Goal: Find specific page/section: Find specific page/section

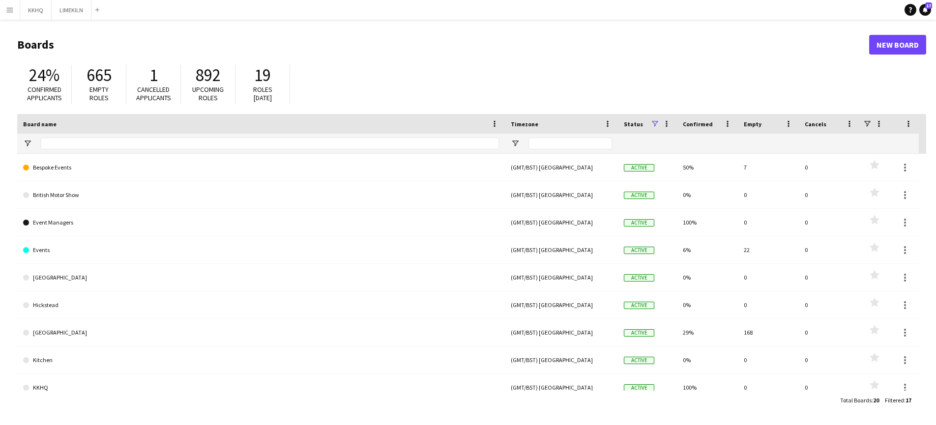
click at [7, 10] on app-icon "Menu" at bounding box center [10, 10] width 8 height 8
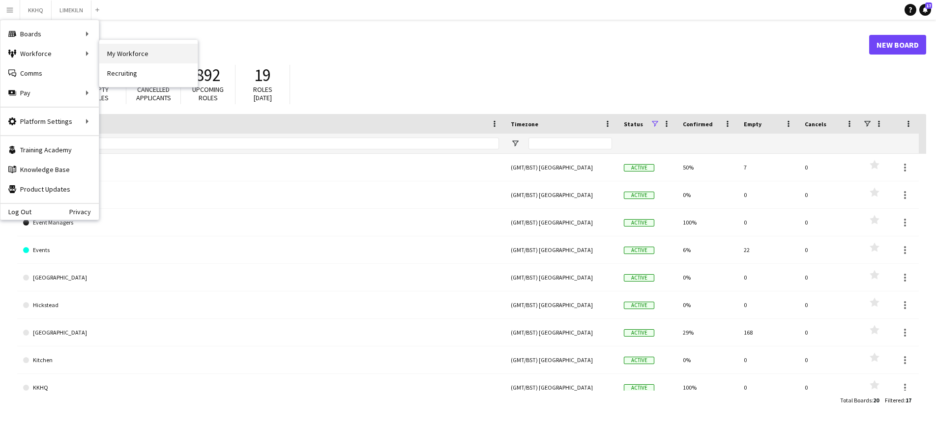
click at [114, 53] on link "My Workforce" at bounding box center [148, 54] width 98 height 20
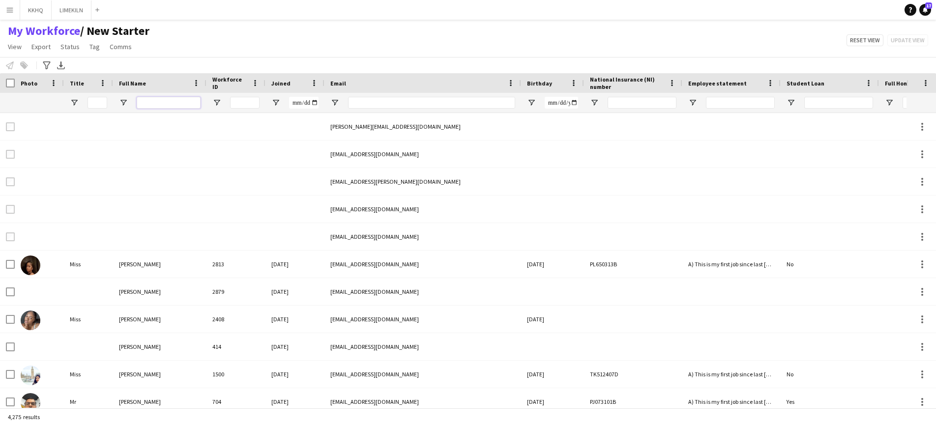
click at [153, 103] on input "Full Name Filter Input" at bounding box center [169, 103] width 64 height 12
type input "**********"
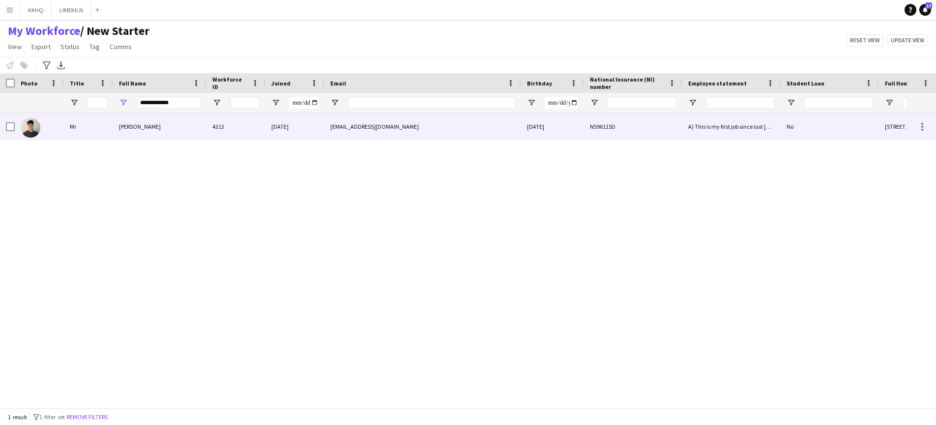
click at [152, 124] on div "[PERSON_NAME]" at bounding box center [159, 126] width 93 height 27
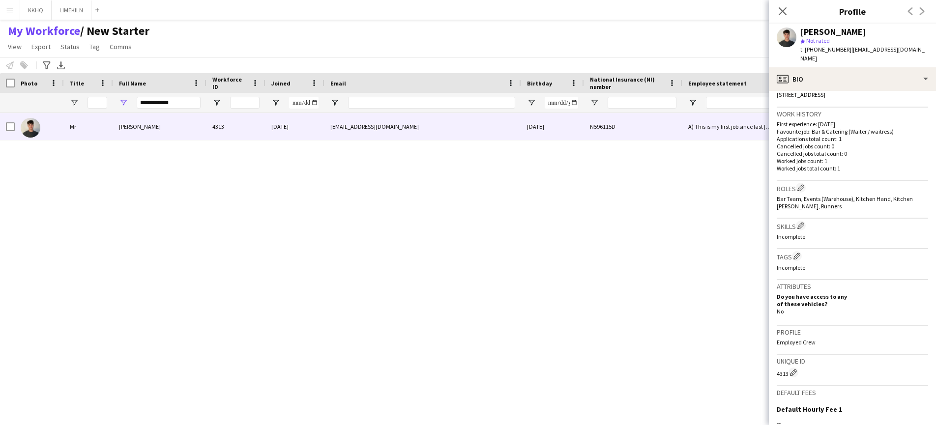
scroll to position [350, 0]
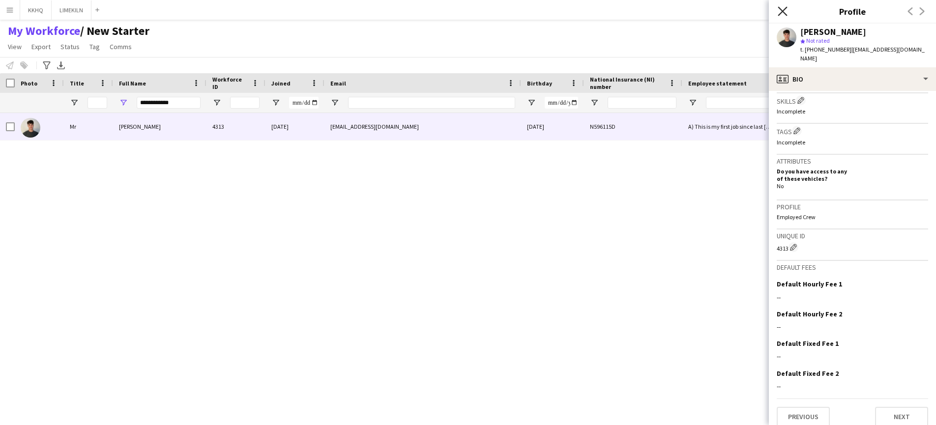
click at [783, 11] on icon at bounding box center [781, 10] width 9 height 9
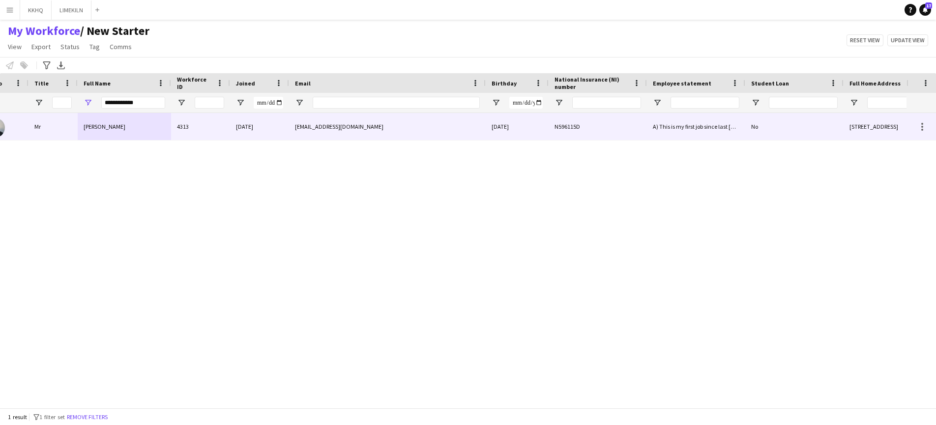
scroll to position [0, 0]
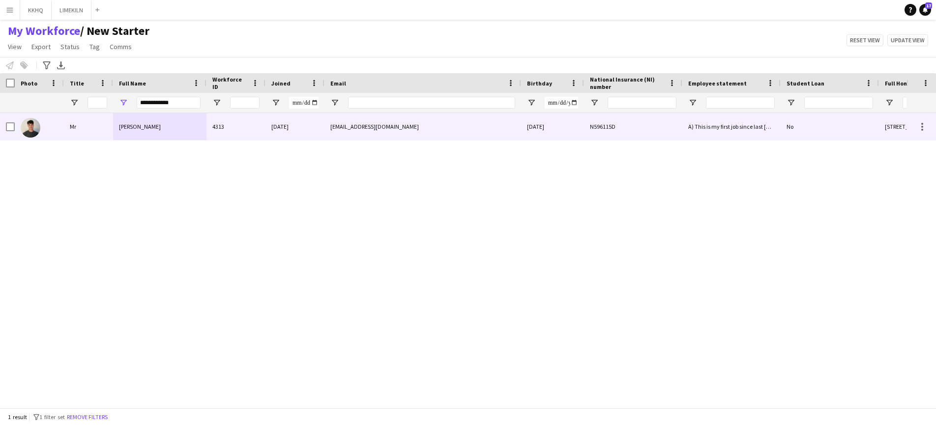
click at [133, 131] on div "[PERSON_NAME]" at bounding box center [159, 126] width 93 height 27
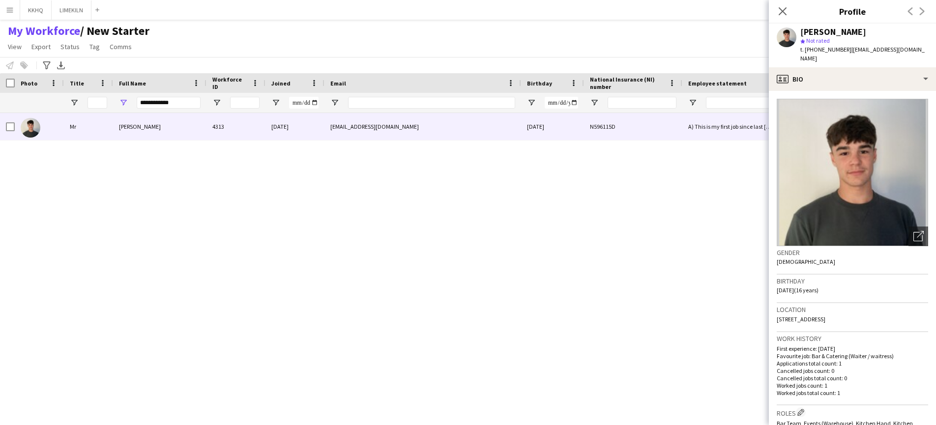
click at [838, 185] on img at bounding box center [851, 172] width 151 height 147
click at [786, 36] on app-user-avatar at bounding box center [786, 38] width 20 height 20
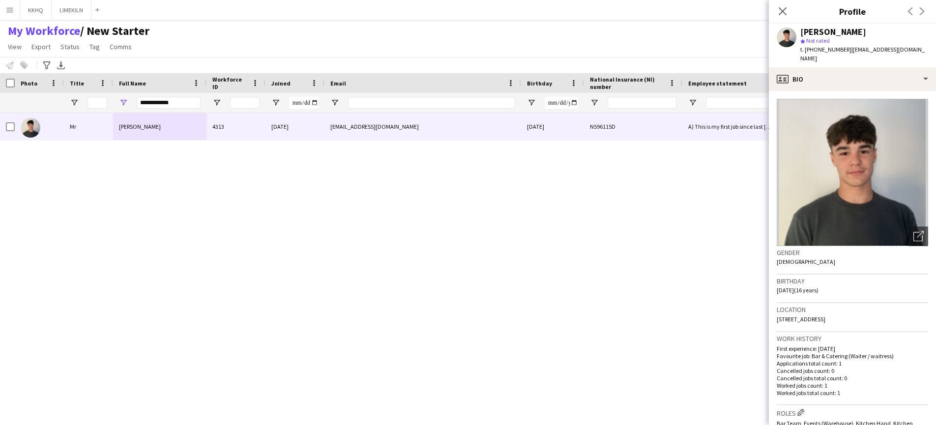
click at [785, 36] on app-user-avatar at bounding box center [786, 38] width 20 height 20
click at [922, 12] on div "Previous Next" at bounding box center [915, 11] width 39 height 23
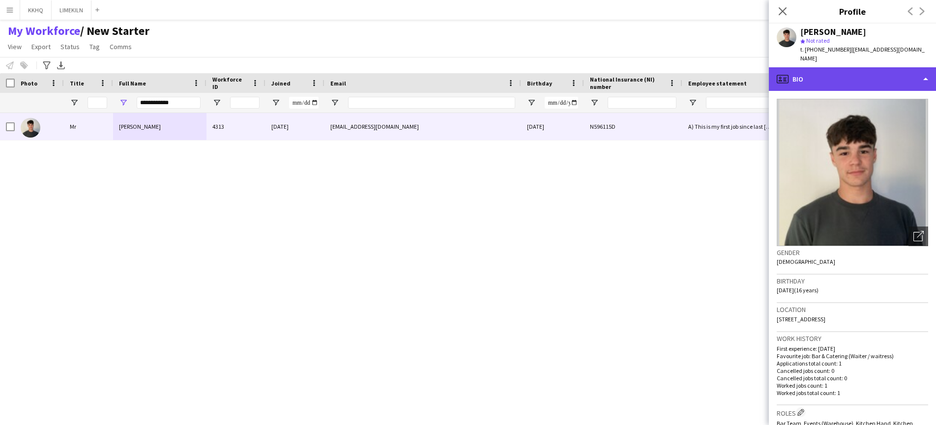
click at [797, 68] on div "profile Bio" at bounding box center [852, 79] width 167 height 24
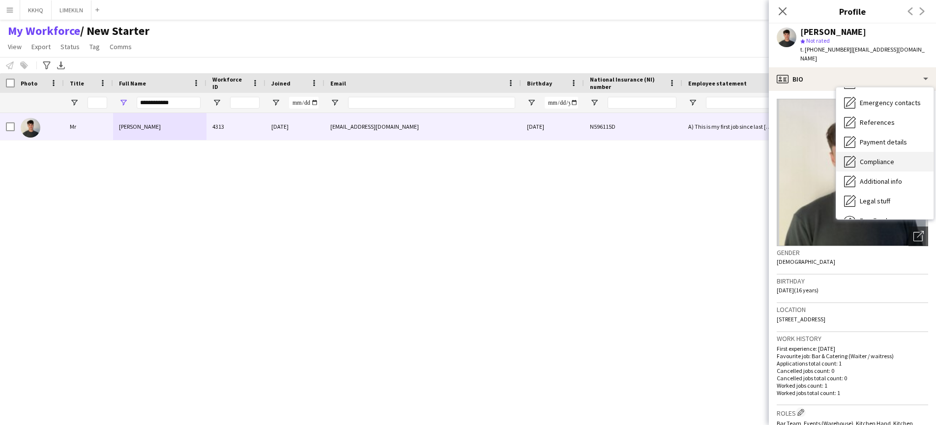
click at [868, 157] on span "Compliance" at bounding box center [876, 161] width 34 height 9
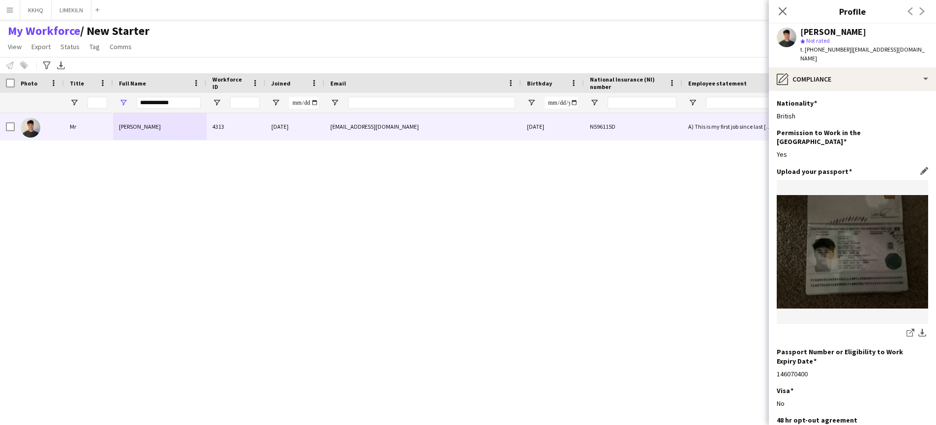
click at [841, 224] on img at bounding box center [851, 252] width 151 height 114
drag, startPoint x: 821, startPoint y: 11, endPoint x: 741, endPoint y: 7, distance: 80.2
click at [741, 8] on body "Menu Boards Boards Boards All jobs Status Workforce Workforce My Workforce Recr…" at bounding box center [468, 212] width 936 height 425
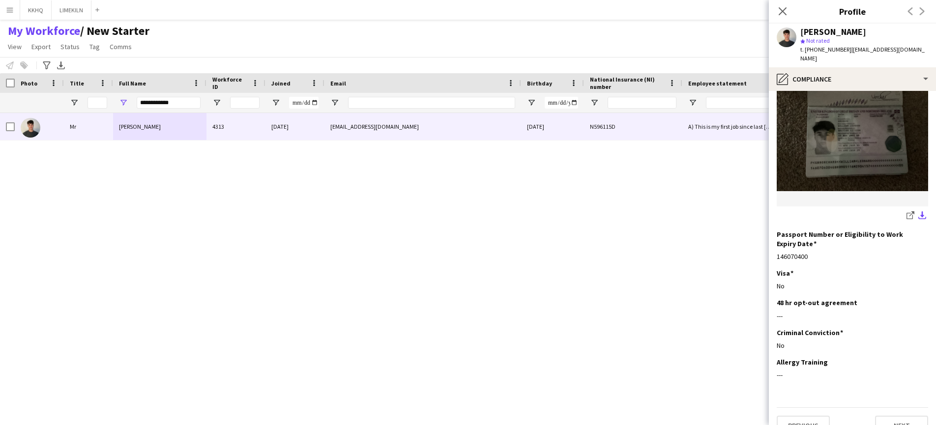
click at [921, 211] on app-icon "download-bottom" at bounding box center [922, 215] width 8 height 9
click at [909, 211] on icon at bounding box center [911, 213] width 5 height 5
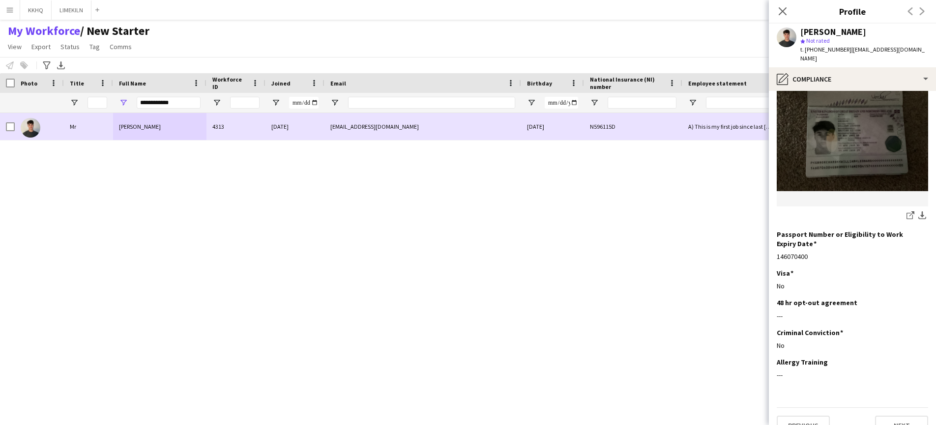
click at [129, 126] on span "[PERSON_NAME]" at bounding box center [140, 126] width 42 height 7
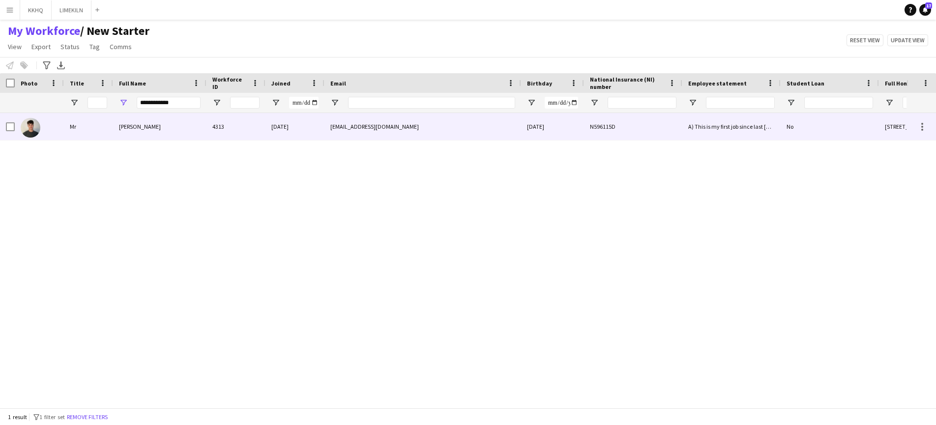
click at [129, 126] on span "[PERSON_NAME]" at bounding box center [140, 126] width 42 height 7
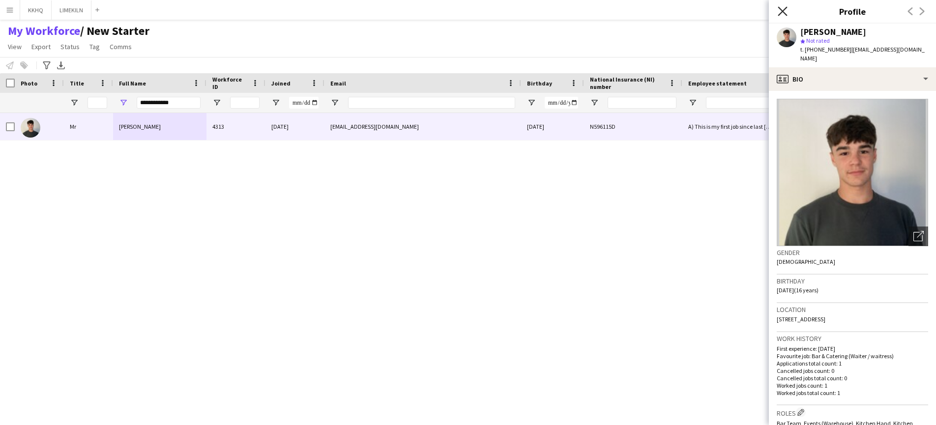
click at [783, 9] on icon "Close pop-in" at bounding box center [781, 10] width 9 height 9
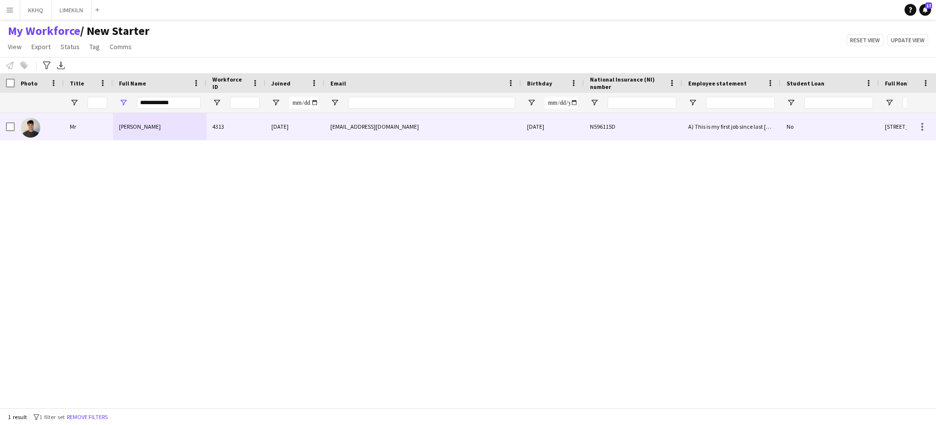
click at [133, 126] on span "[PERSON_NAME]" at bounding box center [140, 126] width 42 height 7
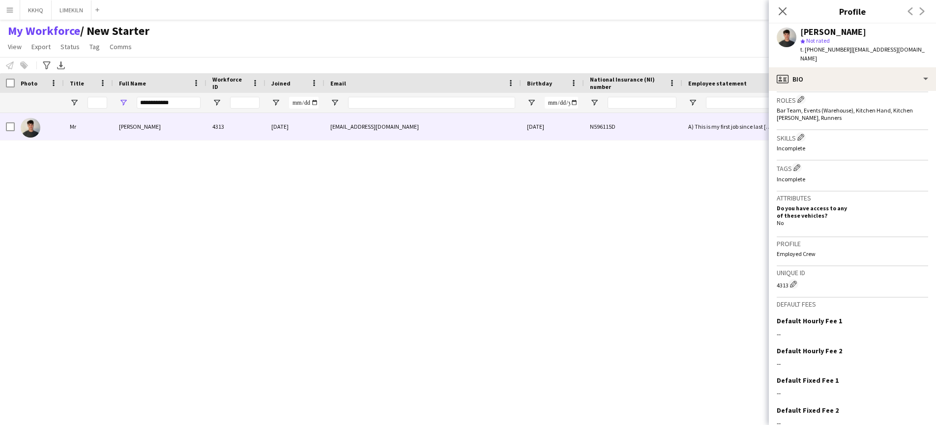
scroll to position [350, 0]
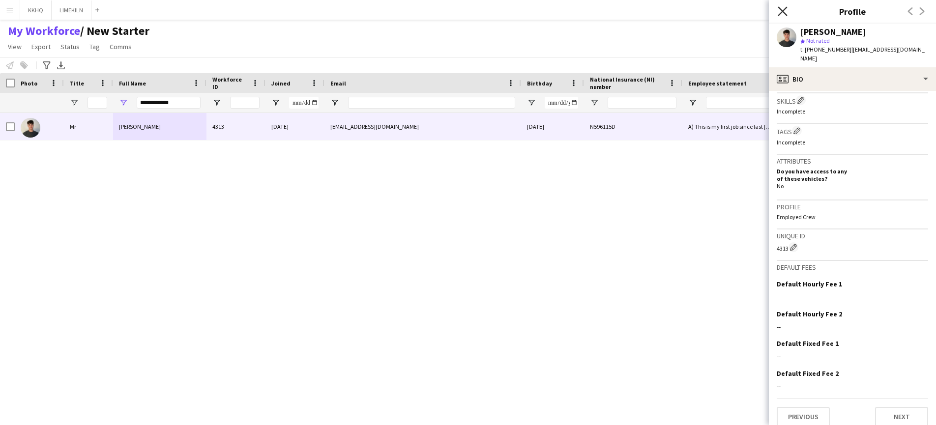
click at [783, 11] on icon "Close pop-in" at bounding box center [781, 10] width 9 height 9
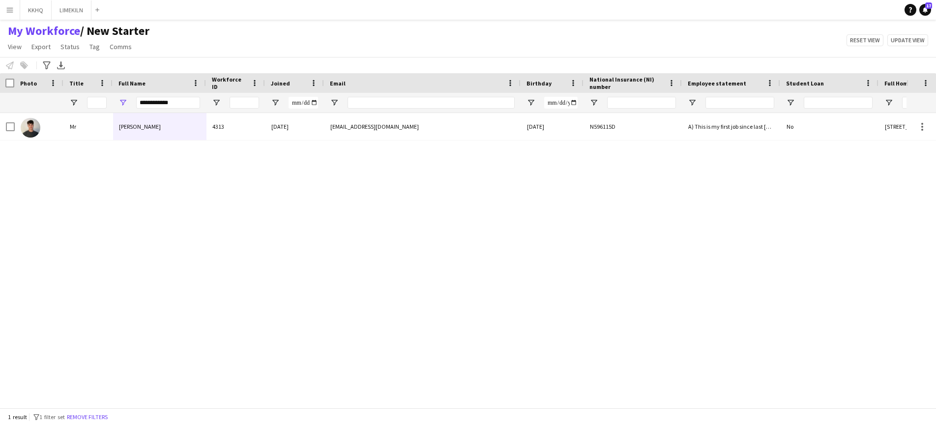
scroll to position [0, 0]
